Goal: Find specific page/section: Find specific page/section

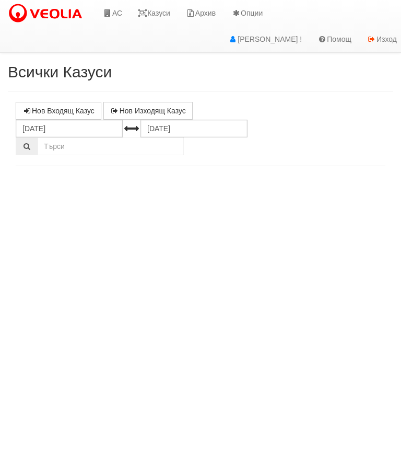
select select "10"
select select "1"
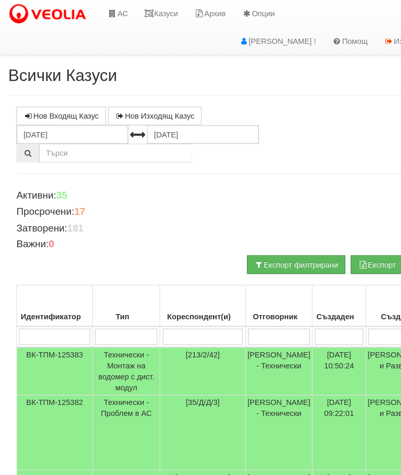
click at [161, 8] on link "Казуси" at bounding box center [154, 13] width 48 height 26
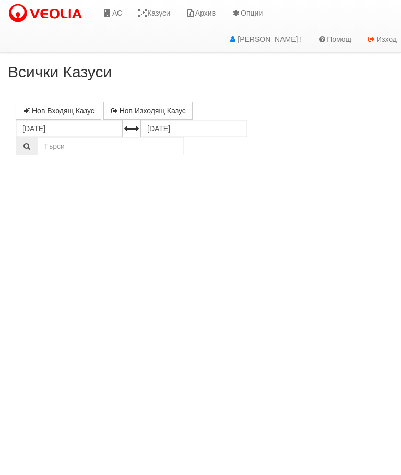
select select "10"
select select "1"
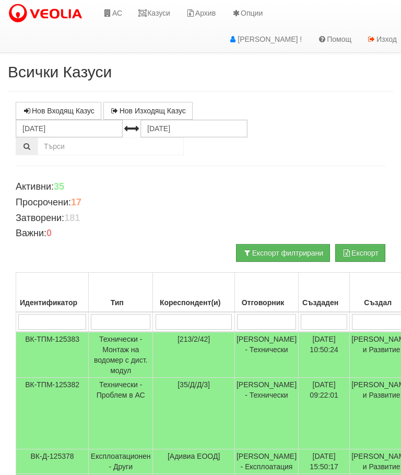
click at [163, 13] on link "Казуси" at bounding box center [154, 13] width 48 height 26
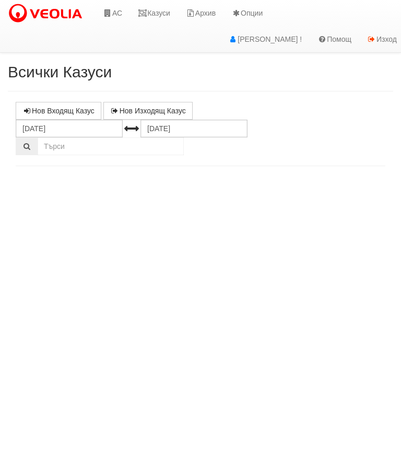
select select "10"
select select "1"
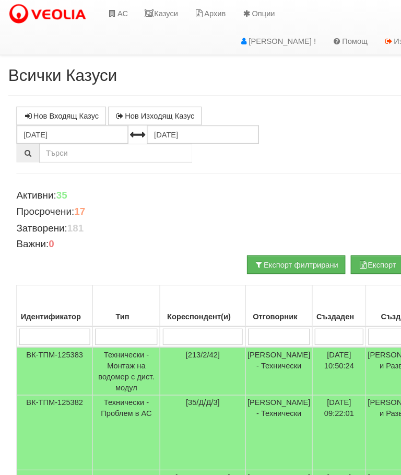
click at [171, 5] on link "Казуси" at bounding box center [154, 13] width 48 height 26
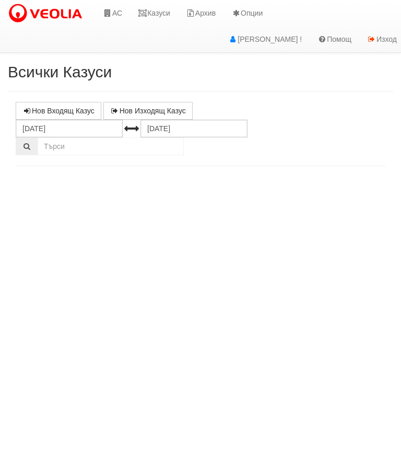
select select "10"
select select "1"
